Goal: Transaction & Acquisition: Purchase product/service

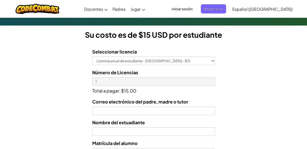
scroll to position [125, 0]
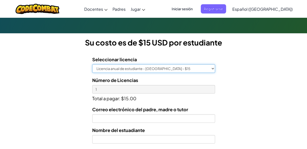
click at [195, 69] on select "Licencia anual de estudiante - [GEOGRAPHIC_DATA] - $15" at bounding box center [153, 68] width 123 height 9
click at [92, 64] on select "Licencia anual de estudiante - [GEOGRAPHIC_DATA] - $15" at bounding box center [153, 68] width 123 height 9
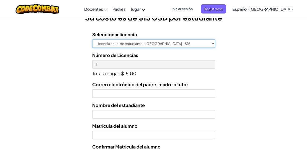
scroll to position [175, 0]
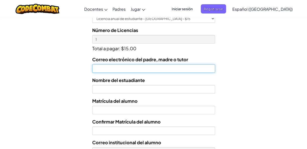
click at [190, 71] on input "Correo electrónico del padre, madre o tutor" at bounding box center [153, 68] width 123 height 9
type input "[EMAIL_ADDRESS][DOMAIN_NAME]"
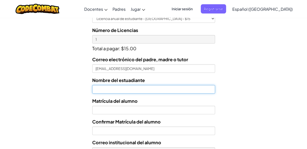
click at [187, 88] on input "text" at bounding box center [153, 89] width 123 height 9
type input "i"
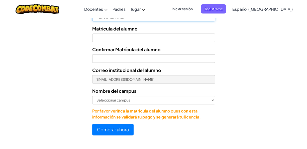
scroll to position [250, 0]
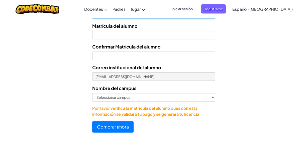
type input "[PERSON_NAME]"
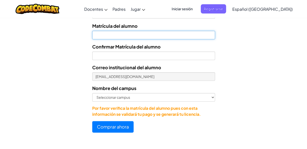
click at [204, 36] on input "Nombre del estuadiante" at bounding box center [153, 35] width 123 height 9
type input "AL07152721"
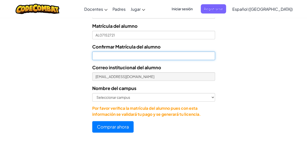
click at [187, 59] on input "Confirmar Matrícula del alumno" at bounding box center [153, 56] width 123 height 9
type input "AL07152721"
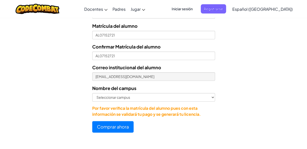
click at [173, 92] on div "Nombre del campus [GEOGRAPHIC_DATA] campus [GEOGRAPHIC_DATA] Central [GEOGRAPHI…" at bounding box center [153, 93] width 123 height 17
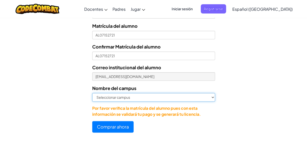
click at [172, 97] on select "Seleccionar campus [GEOGRAPHIC_DATA] Central [GEOGRAPHIC_DATA] [GEOGRAPHIC_DATA…" at bounding box center [153, 97] width 123 height 9
select select "Cumbres"
click at [92, 93] on select "Seleccionar campus [GEOGRAPHIC_DATA] Central [GEOGRAPHIC_DATA] [GEOGRAPHIC_DATA…" at bounding box center [153, 97] width 123 height 9
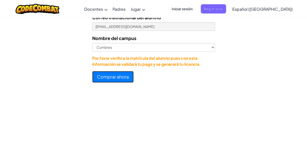
click at [124, 76] on button "Comprar ahora" at bounding box center [112, 77] width 41 height 12
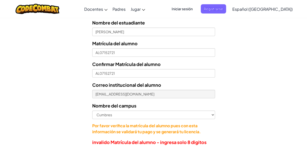
scroll to position [217, 0]
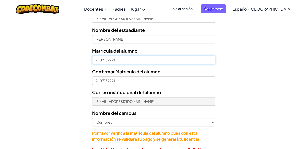
click at [99, 59] on input "AL07152721" at bounding box center [153, 60] width 123 height 9
type input "T07152721"
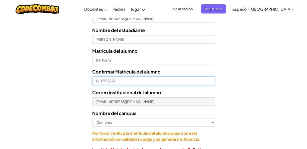
click at [99, 83] on input "AL07152721" at bounding box center [153, 81] width 123 height 9
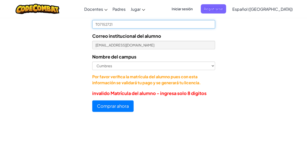
scroll to position [292, 0]
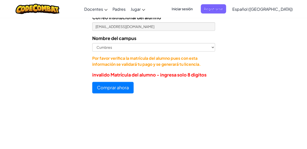
type input "T07152721"
click at [130, 86] on button "Comprar ahora" at bounding box center [112, 88] width 41 height 12
click at [129, 85] on button "Comprar ahora" at bounding box center [112, 88] width 41 height 12
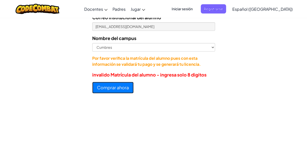
click at [129, 85] on button "Comprar ahora" at bounding box center [112, 88] width 41 height 12
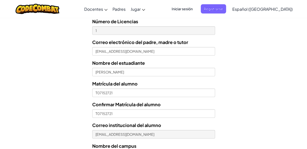
scroll to position [192, 0]
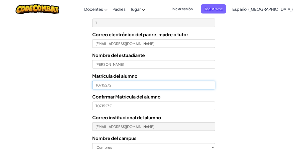
click at [97, 86] on input "T07152721" at bounding box center [153, 85] width 123 height 9
type input "07152721"
